Goal: Task Accomplishment & Management: Manage account settings

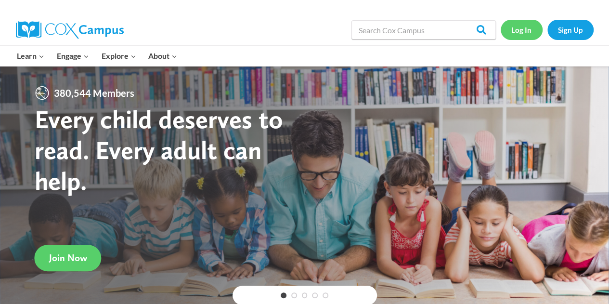
click at [521, 29] on link "Log In" at bounding box center [522, 30] width 42 height 20
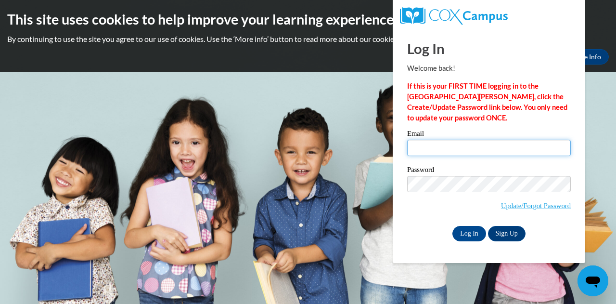
click at [465, 152] on input "Email" at bounding box center [489, 148] width 164 height 16
type input "[PERSON_NAME][EMAIL_ADDRESS][PERSON_NAME][DOMAIN_NAME]"
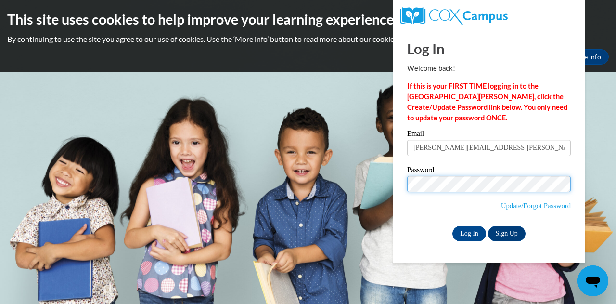
click at [453, 226] on input "Log In" at bounding box center [470, 233] width 34 height 15
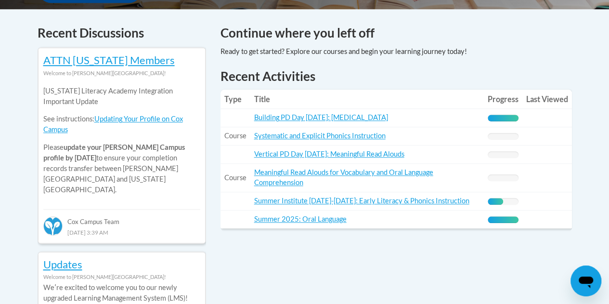
scroll to position [403, 0]
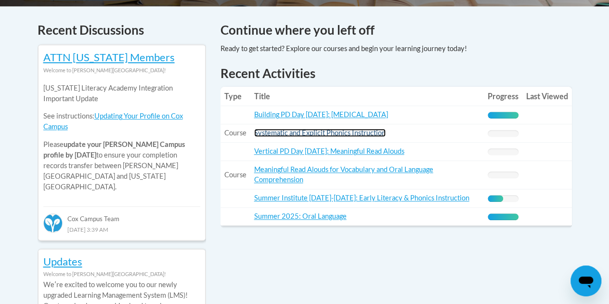
click at [361, 133] on link "Systematic and Explicit Phonics Instruction" at bounding box center [319, 133] width 131 height 8
